Goal: Transaction & Acquisition: Download file/media

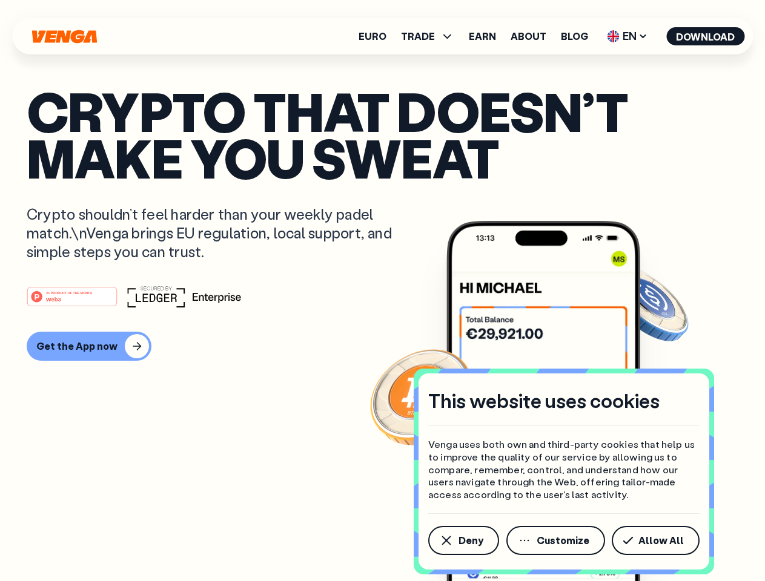
click at [382, 291] on div "#1 PRODUCT OF THE MONTH Web3" at bounding box center [382, 297] width 711 height 22
click at [463, 541] on span "Deny" at bounding box center [470, 541] width 25 height 10
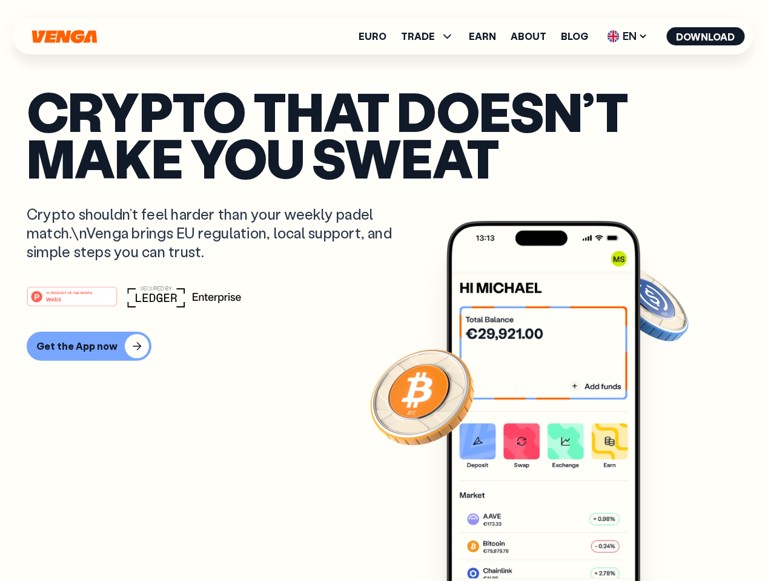
click at [556, 541] on img at bounding box center [543, 424] width 194 height 406
click at [658, 541] on article "Crypto that doesn’t make you sweat Crypto shouldn’t feel harder than your weekl…" at bounding box center [382, 315] width 711 height 454
click at [431, 36] on span "TRADE" at bounding box center [418, 36] width 34 height 10
click at [627, 36] on span "EN" at bounding box center [626, 36] width 49 height 19
click at [705, 36] on button "Download" at bounding box center [705, 36] width 78 height 18
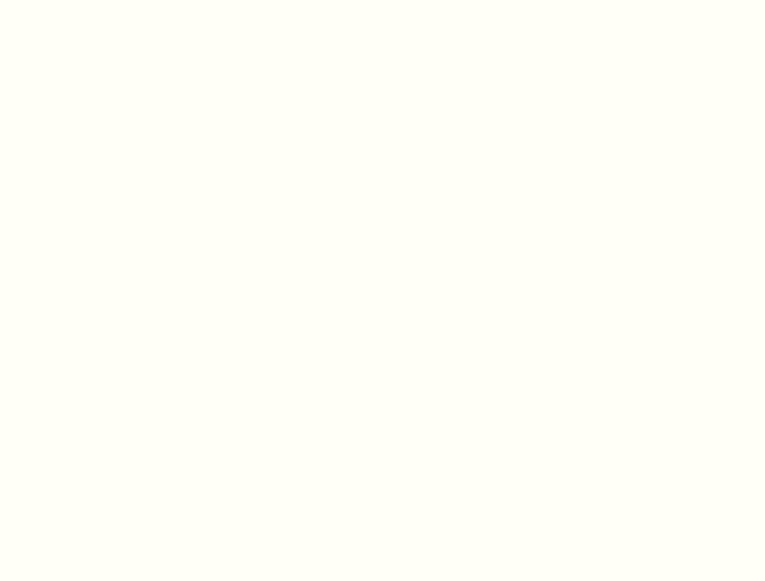
click at [87, 0] on html "This website uses cookies Venga uses both own and third-party cookies that help…" at bounding box center [382, 0] width 765 height 0
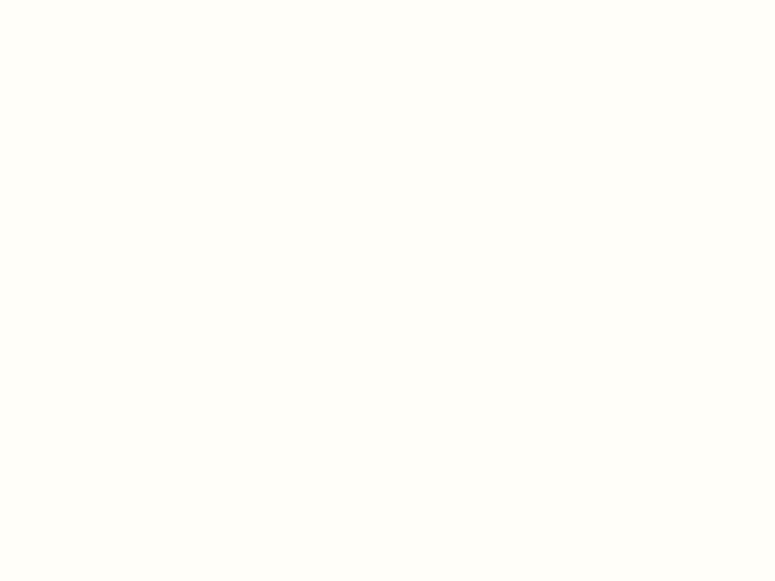
click at [74, 0] on html "This website uses cookies Venga uses both own and third-party cookies that help…" at bounding box center [387, 0] width 775 height 0
